Goal: Information Seeking & Learning: Learn about a topic

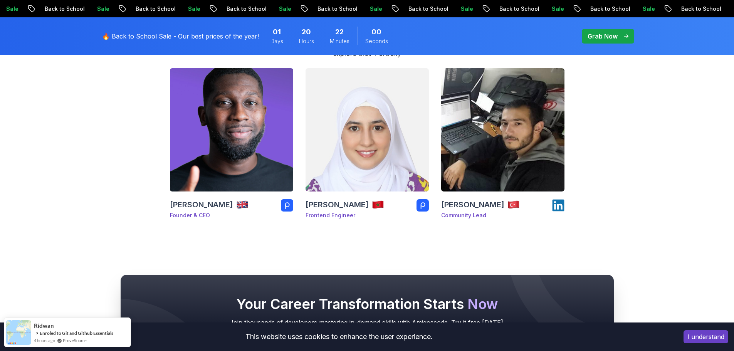
scroll to position [93, 0]
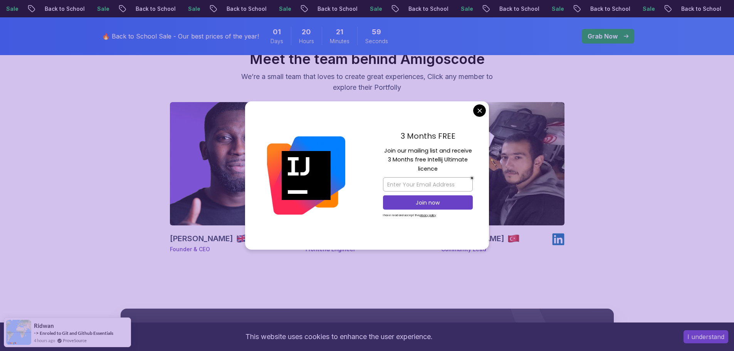
click at [101, 197] on div "[PERSON_NAME] Founder & CEO [PERSON_NAME] Frontend Engineer [PERSON_NAME] Commu…" at bounding box center [366, 180] width 539 height 157
click at [476, 117] on div "3 Months FREE Join our mailing list and receive 3 Months free Intellij Ultimate…" at bounding box center [428, 175] width 122 height 149
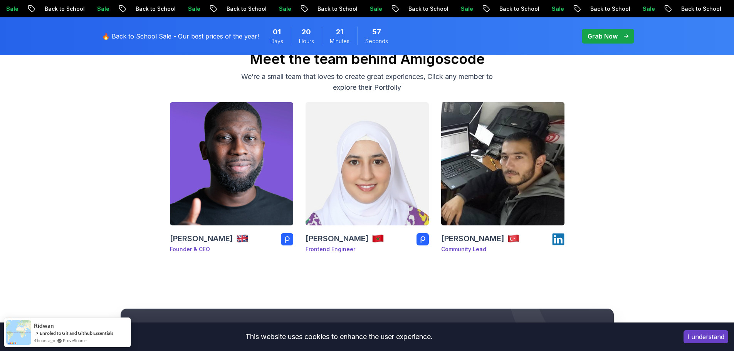
click at [479, 116] on body "Sale Back to School Sale Back to School Sale Back to School Sale Back to School…" at bounding box center [367, 289] width 734 height 765
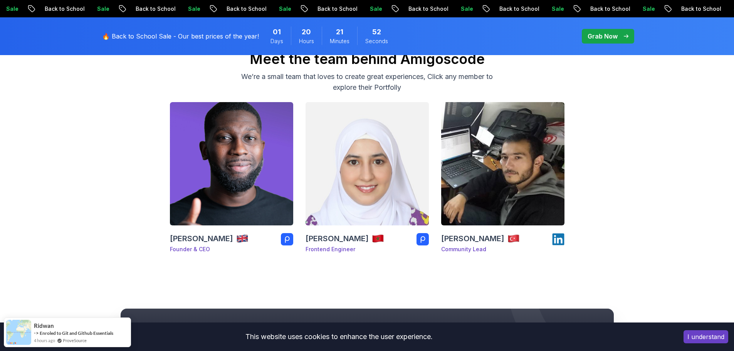
click at [352, 190] on img at bounding box center [366, 163] width 129 height 129
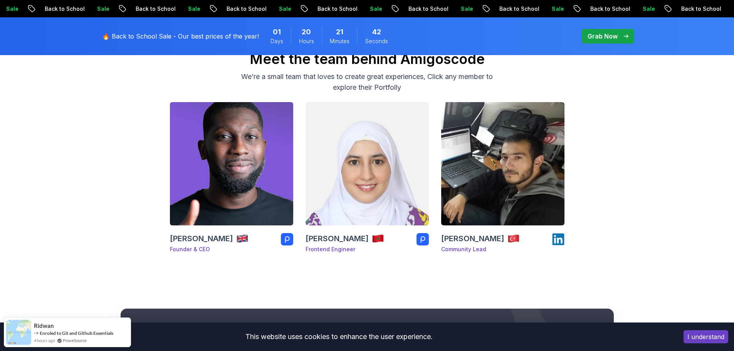
click at [210, 143] on img at bounding box center [231, 163] width 129 height 129
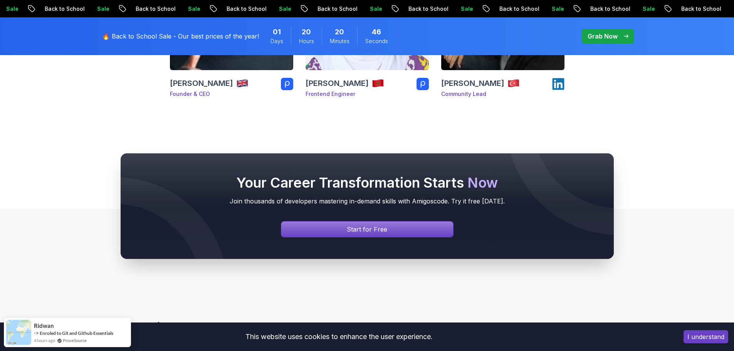
scroll to position [93, 0]
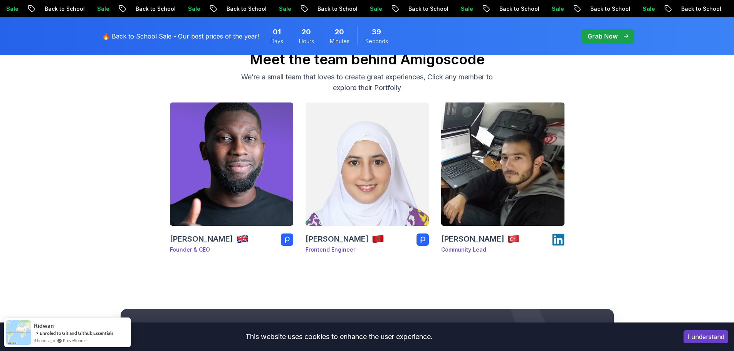
click at [87, 200] on div "The team Meet the team behind Amigoscode We’re a small team that loves to creat…" at bounding box center [367, 143] width 734 height 306
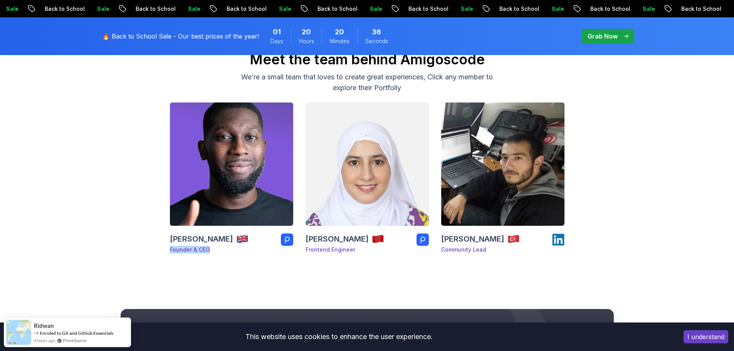
drag, startPoint x: 168, startPoint y: 250, endPoint x: 210, endPoint y: 251, distance: 41.6
click at [210, 251] on div "[PERSON_NAME] Founder & CEO [PERSON_NAME] Frontend Engineer [PERSON_NAME] Commu…" at bounding box center [366, 180] width 539 height 157
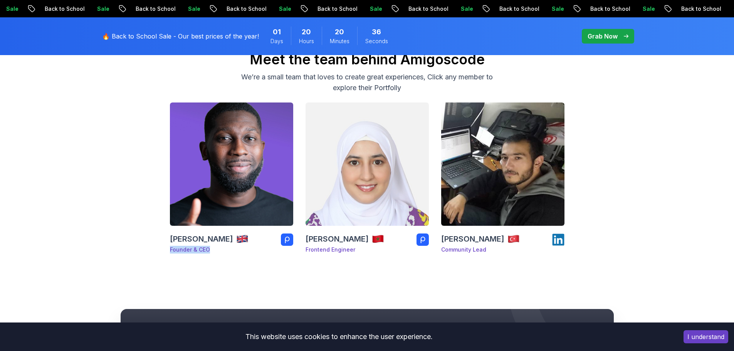
copy p "Founder & CEO"
